Goal: Navigation & Orientation: Understand site structure

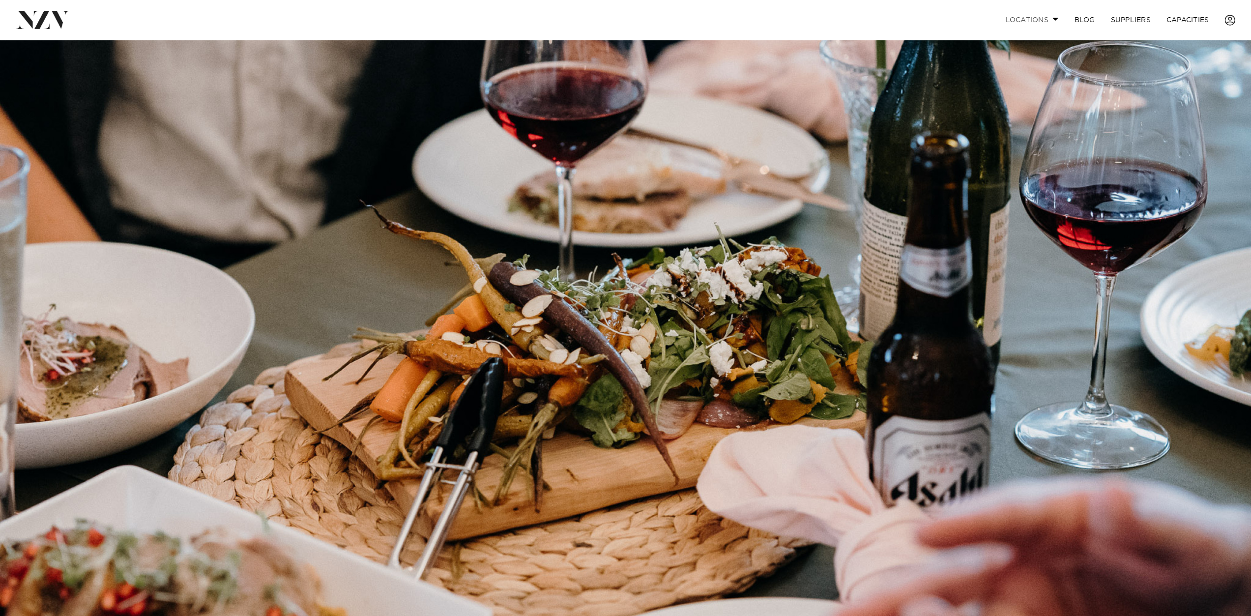
click at [1020, 21] on link "Locations" at bounding box center [1032, 19] width 69 height 21
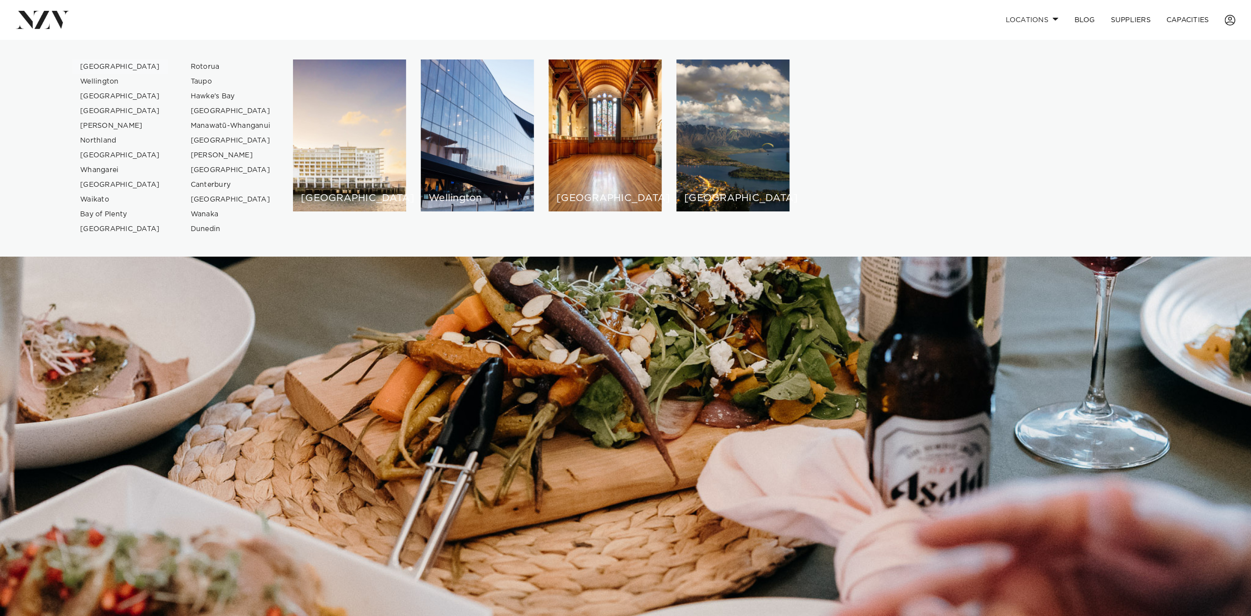
click at [110, 69] on link "[GEOGRAPHIC_DATA]" at bounding box center [120, 66] width 96 height 15
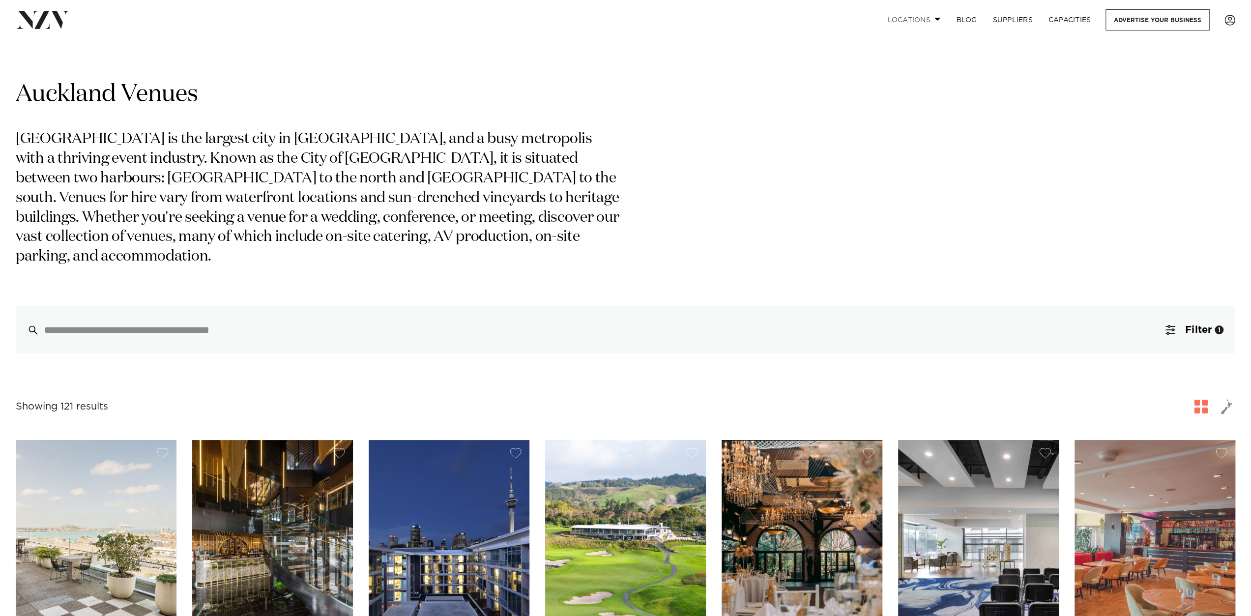
click at [936, 20] on span at bounding box center [938, 18] width 6 height 3
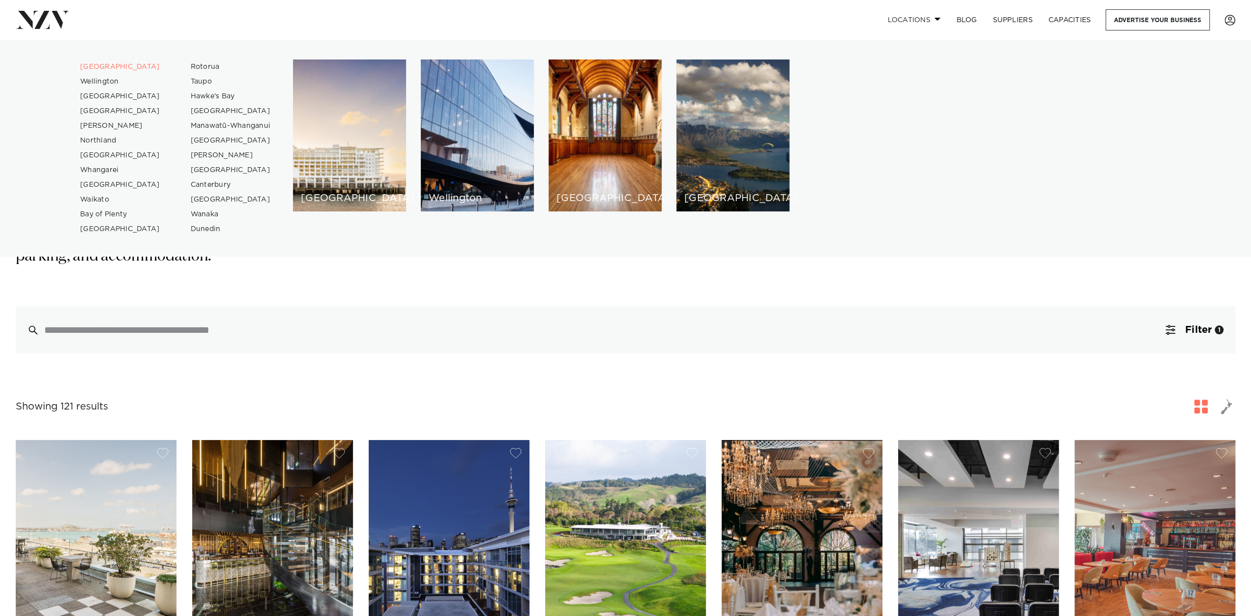
click at [921, 23] on link "Locations" at bounding box center [914, 19] width 69 height 21
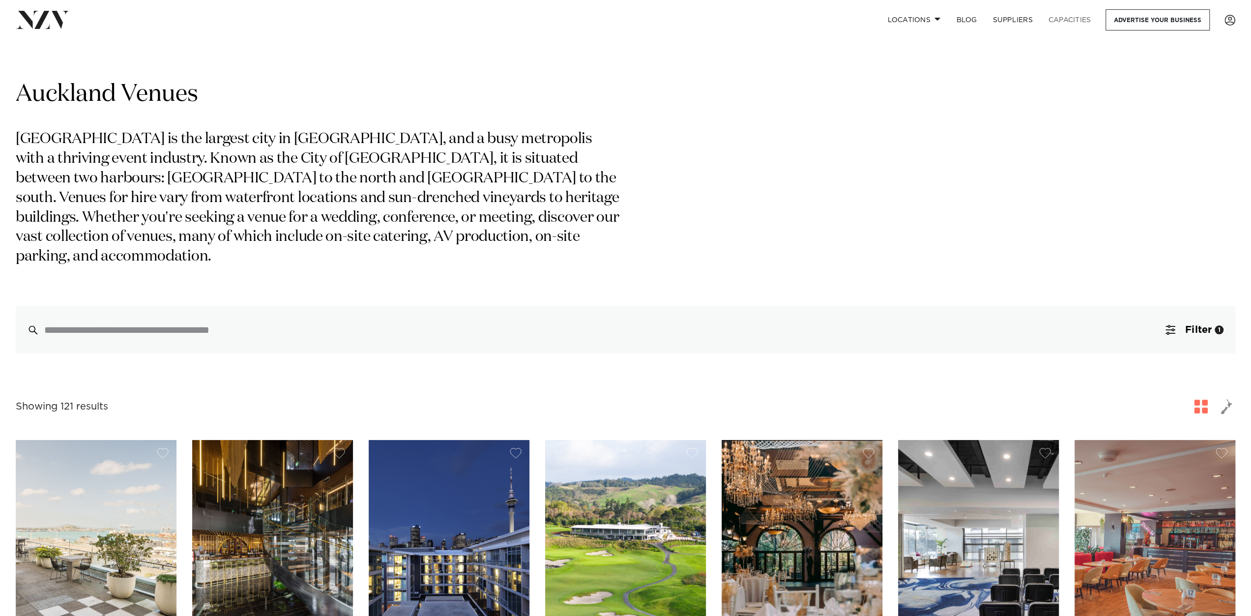
click at [1064, 23] on link "Capacities" at bounding box center [1070, 19] width 59 height 21
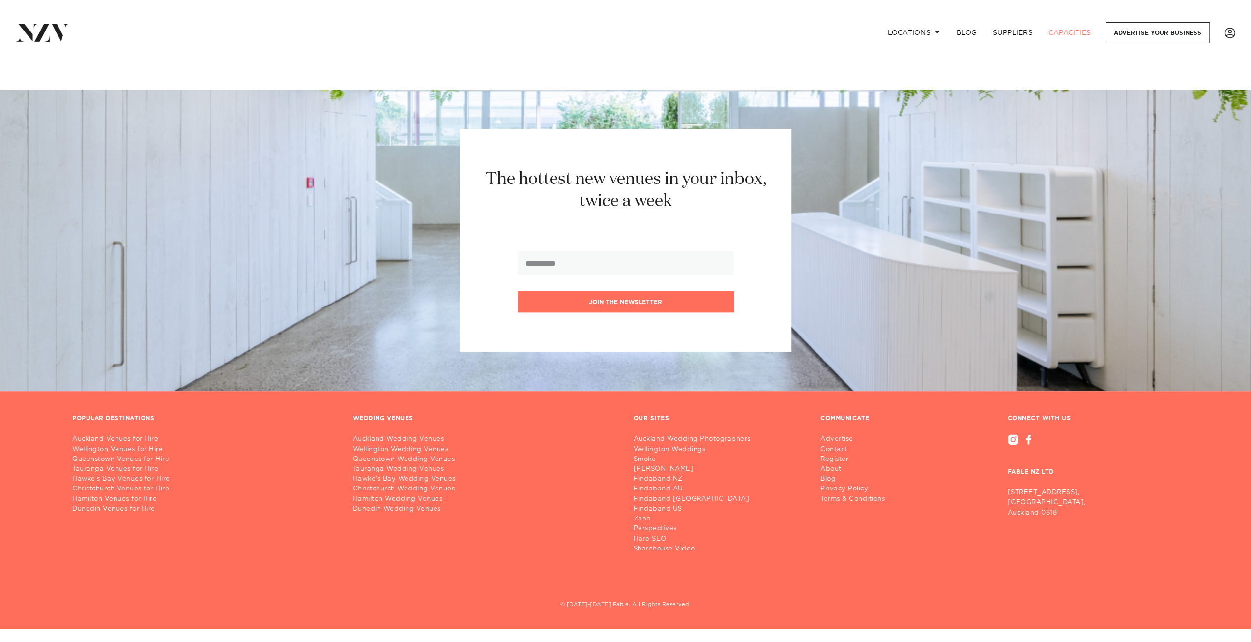
scroll to position [7887, 0]
